Goal: Task Accomplishment & Management: Manage account settings

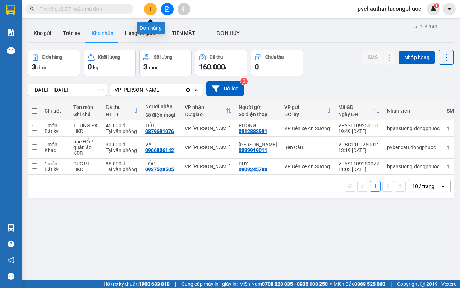
click at [150, 9] on icon "plus" at bounding box center [150, 9] width 4 height 0
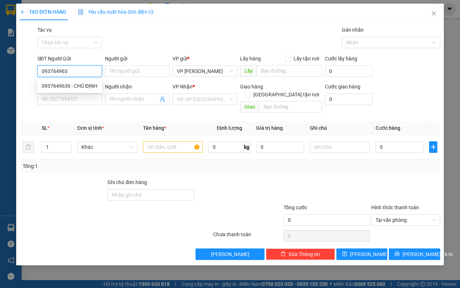
type input "0937649636"
click at [85, 84] on div "0937649636 - CHÚ ĐỊNH" at bounding box center [70, 86] width 56 height 8
type input "CHÚ ĐỊNH"
type input "0903646763"
type input "[PERSON_NAME]"
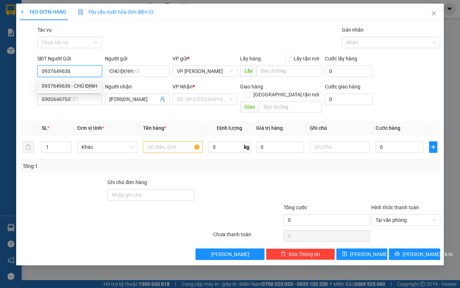
type input "30.000"
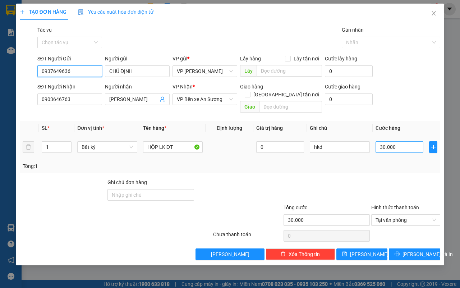
type input "0937649636"
click at [400, 141] on input "30.000" at bounding box center [400, 147] width 48 height 12
type input "0"
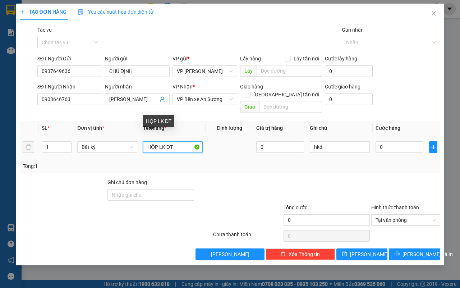
click at [173, 141] on input "HỘP LK ĐT" at bounding box center [173, 147] width 60 height 12
type input "HỘP THUỐC"
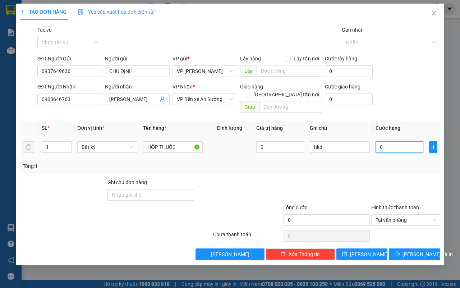
click at [403, 141] on input "0" at bounding box center [400, 147] width 48 height 12
type input "2"
type input "25"
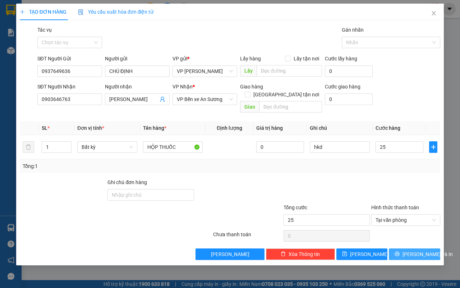
type input "25.000"
click at [415, 248] on button "[PERSON_NAME] và In" at bounding box center [414, 254] width 51 height 12
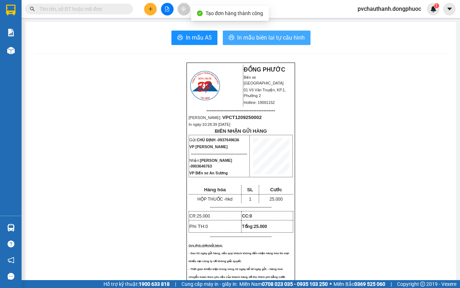
click at [267, 34] on span "In mẫu biên lai tự cấu hình" at bounding box center [271, 37] width 68 height 9
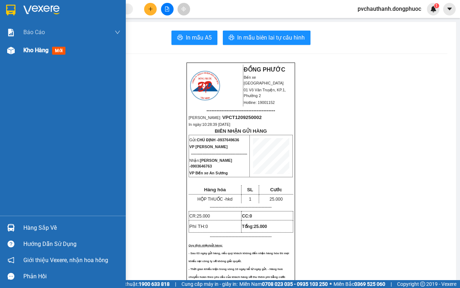
click at [24, 46] on div "Kho hàng mới" at bounding box center [45, 50] width 45 height 9
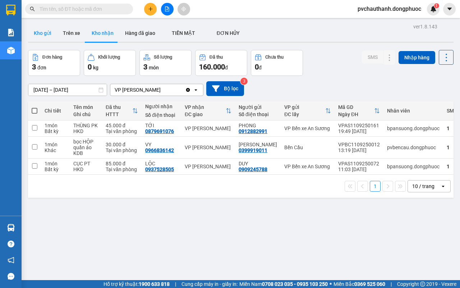
click at [46, 31] on button "Kho gửi" at bounding box center [42, 32] width 29 height 17
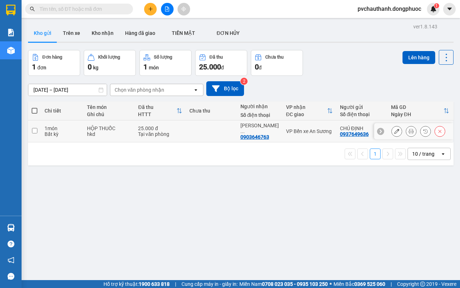
click at [116, 128] on div "HỘP THUỐC" at bounding box center [109, 128] width 44 height 6
checkbox input "true"
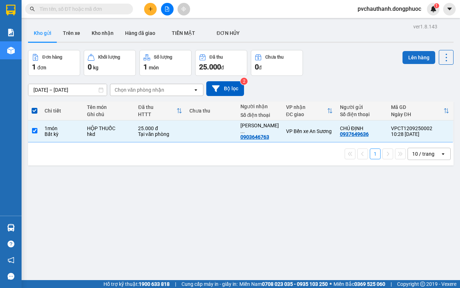
click at [404, 58] on button "Lên hàng" at bounding box center [419, 57] width 33 height 13
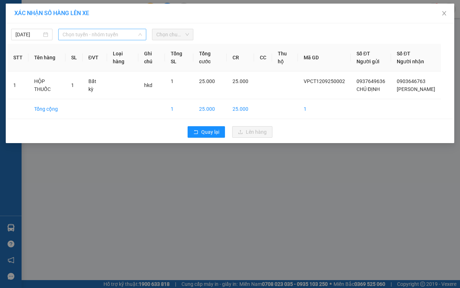
click at [109, 36] on span "Chọn tuyến - nhóm tuyến" at bounding box center [102, 34] width 79 height 11
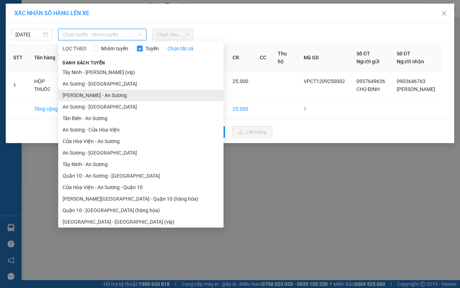
click at [83, 92] on li "[PERSON_NAME] - An Sương" at bounding box center [140, 95] width 165 height 12
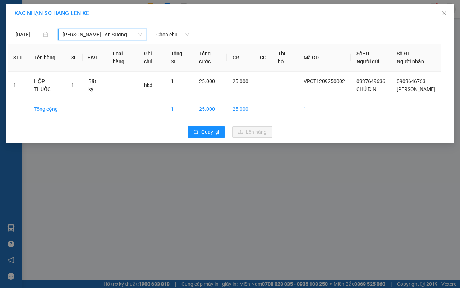
click at [168, 36] on span "Chọn chuyến" at bounding box center [172, 34] width 33 height 11
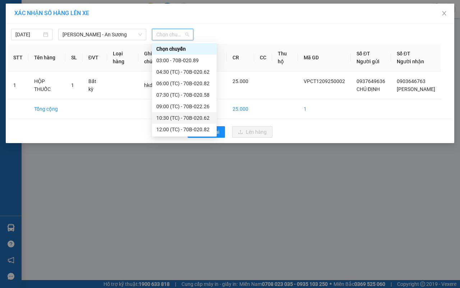
click at [173, 117] on div "10:30 (TC) - 70B-020.62" at bounding box center [184, 118] width 56 height 8
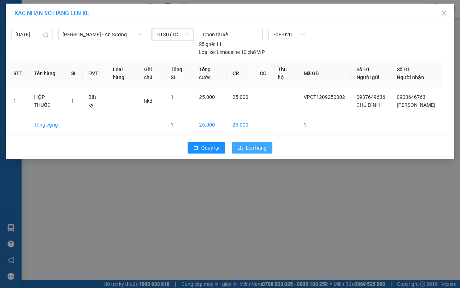
click at [249, 152] on span "Lên hàng" at bounding box center [256, 148] width 21 height 8
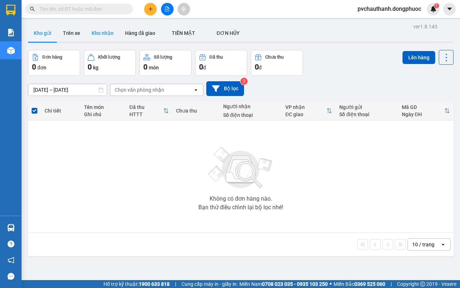
click at [95, 26] on button "Kho nhận" at bounding box center [102, 32] width 33 height 17
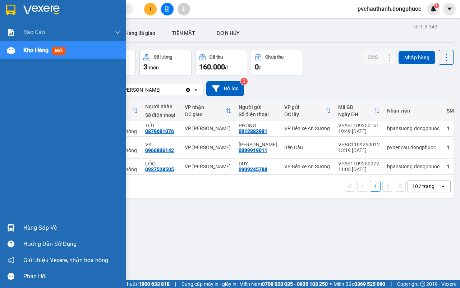
click at [22, 226] on div "Hàng sắp về" at bounding box center [63, 228] width 126 height 16
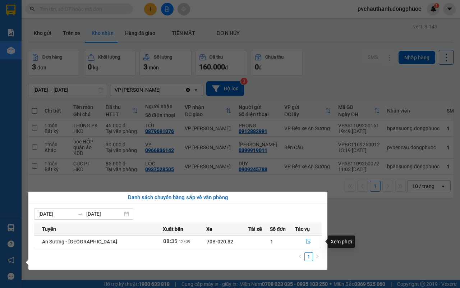
click at [306, 239] on icon "file-done" at bounding box center [308, 241] width 4 height 5
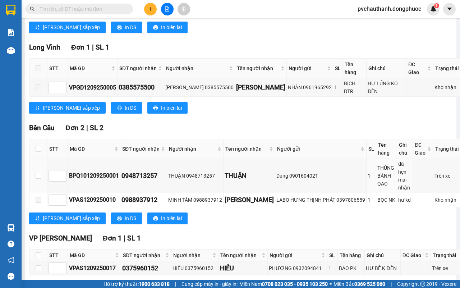
scroll to position [270, 0]
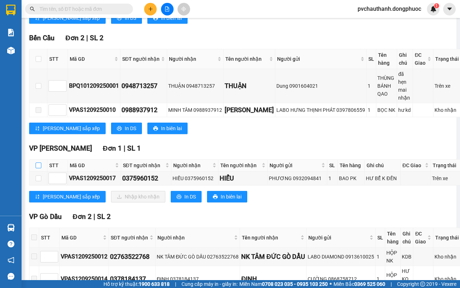
click at [39, 162] on input "checkbox" at bounding box center [39, 165] width 6 height 6
checkbox input "true"
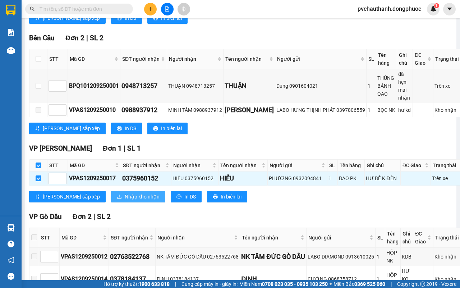
click at [125, 193] on span "Nhập kho nhận" at bounding box center [142, 197] width 35 height 8
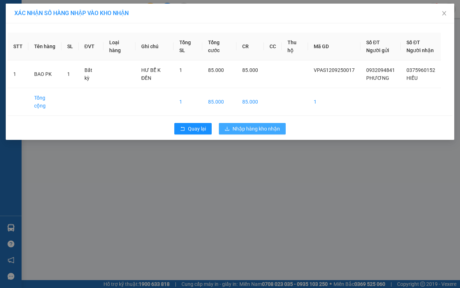
click at [247, 129] on span "Nhập hàng kho nhận" at bounding box center [256, 129] width 47 height 8
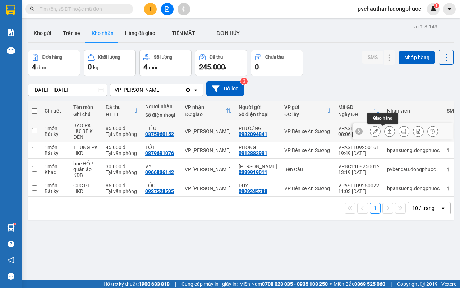
click at [386, 130] on button at bounding box center [390, 131] width 10 height 13
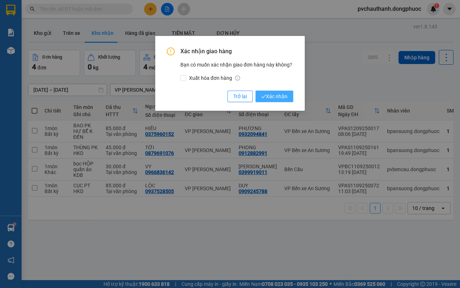
click at [265, 96] on icon "check" at bounding box center [263, 96] width 5 height 5
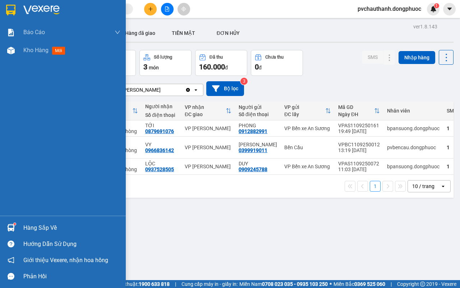
click at [33, 226] on div "Hàng sắp về" at bounding box center [71, 227] width 97 height 11
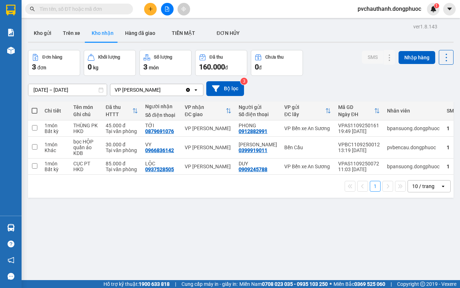
drag, startPoint x: 367, startPoint y: 231, endPoint x: 137, endPoint y: 251, distance: 230.9
click at [367, 231] on section "Kết quả tìm kiếm ( 0 ) Bộ lọc No Data pvchauthanh.dongphuoc 1 Báo cáo Mẫu 1: Bá…" at bounding box center [230, 144] width 460 height 288
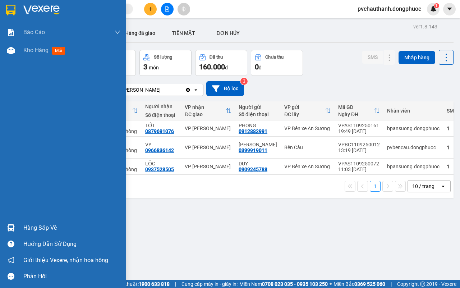
click at [47, 227] on div "Hàng sắp về" at bounding box center [71, 227] width 97 height 11
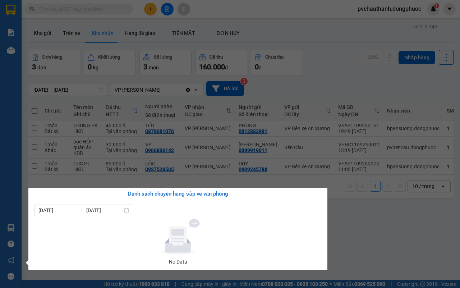
click at [367, 242] on section "Kết quả tìm kiếm ( 0 ) Bộ lọc No Data pvchauthanh.dongphuoc 1 Báo cáo Mẫu 1: Bá…" at bounding box center [230, 144] width 460 height 288
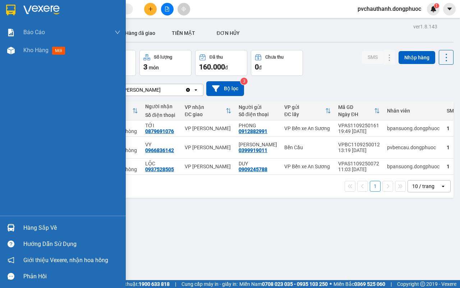
click at [35, 228] on div "Hàng sắp về" at bounding box center [71, 227] width 97 height 11
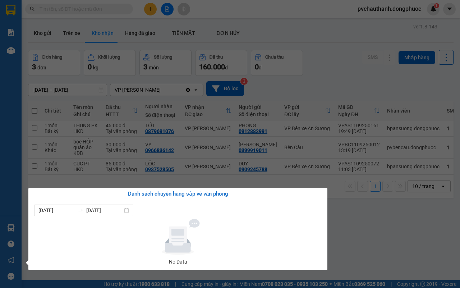
click at [345, 231] on section "Kết quả tìm kiếm ( 0 ) Bộ lọc No Data pvchauthanh.dongphuoc 1 Báo cáo Mẫu 1: Bá…" at bounding box center [230, 144] width 460 height 288
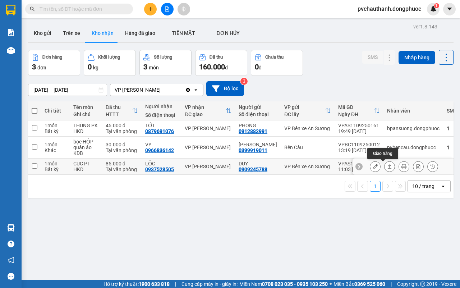
click at [385, 166] on button at bounding box center [390, 166] width 10 height 13
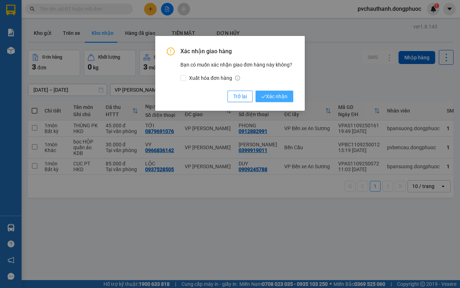
click at [283, 97] on span "Xác nhận" at bounding box center [274, 96] width 26 height 8
